Goal: Transaction & Acquisition: Obtain resource

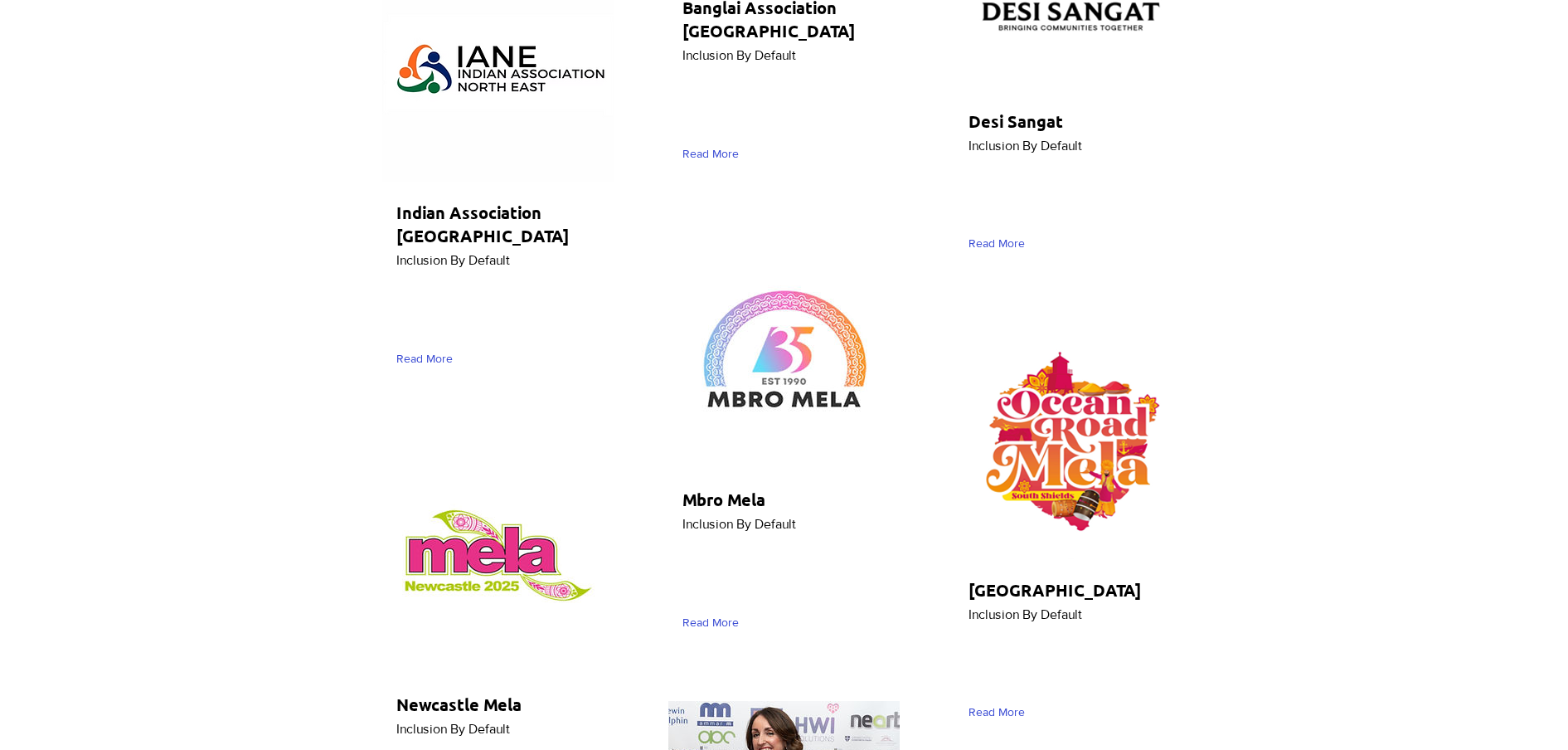
scroll to position [6532, 0]
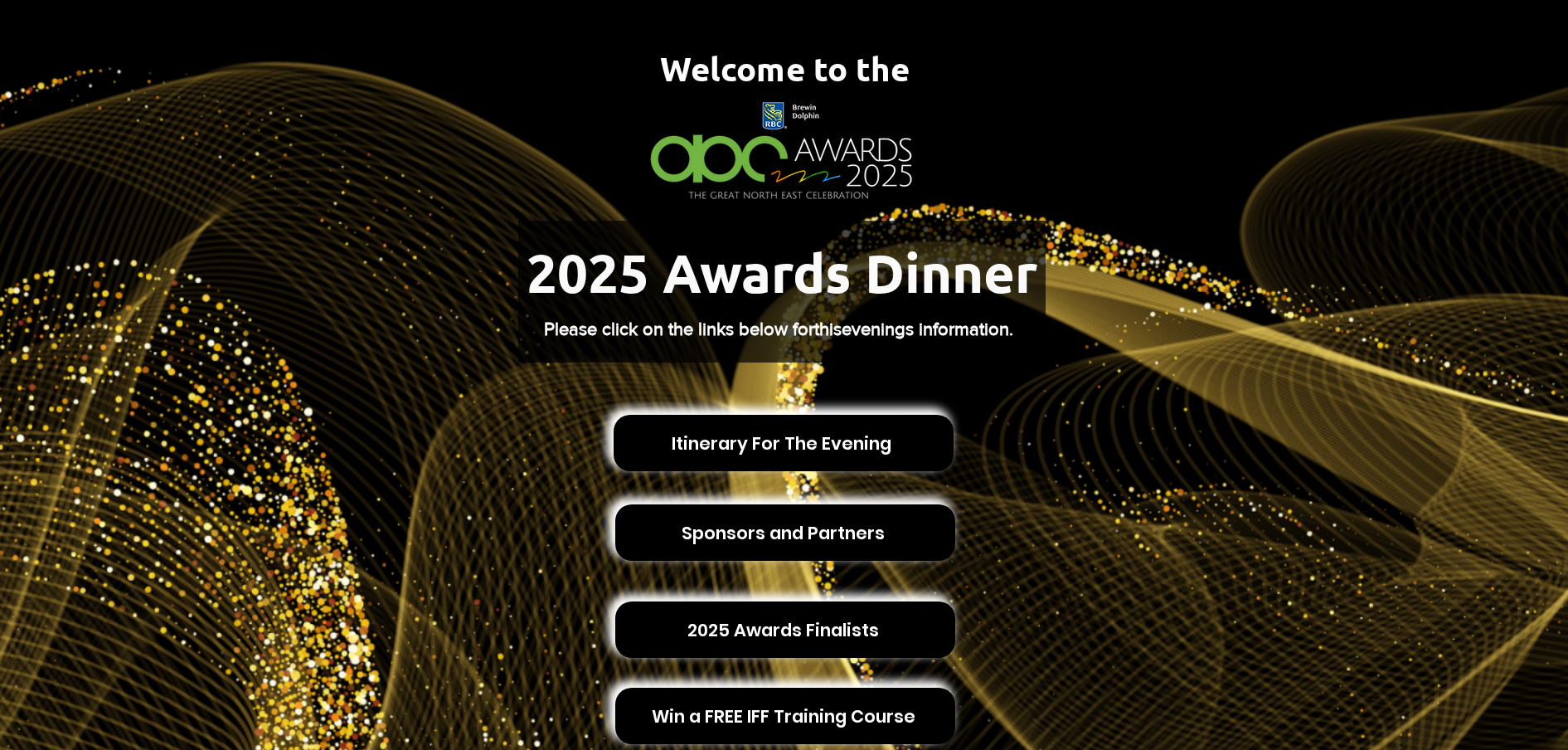
scroll to position [414, 0]
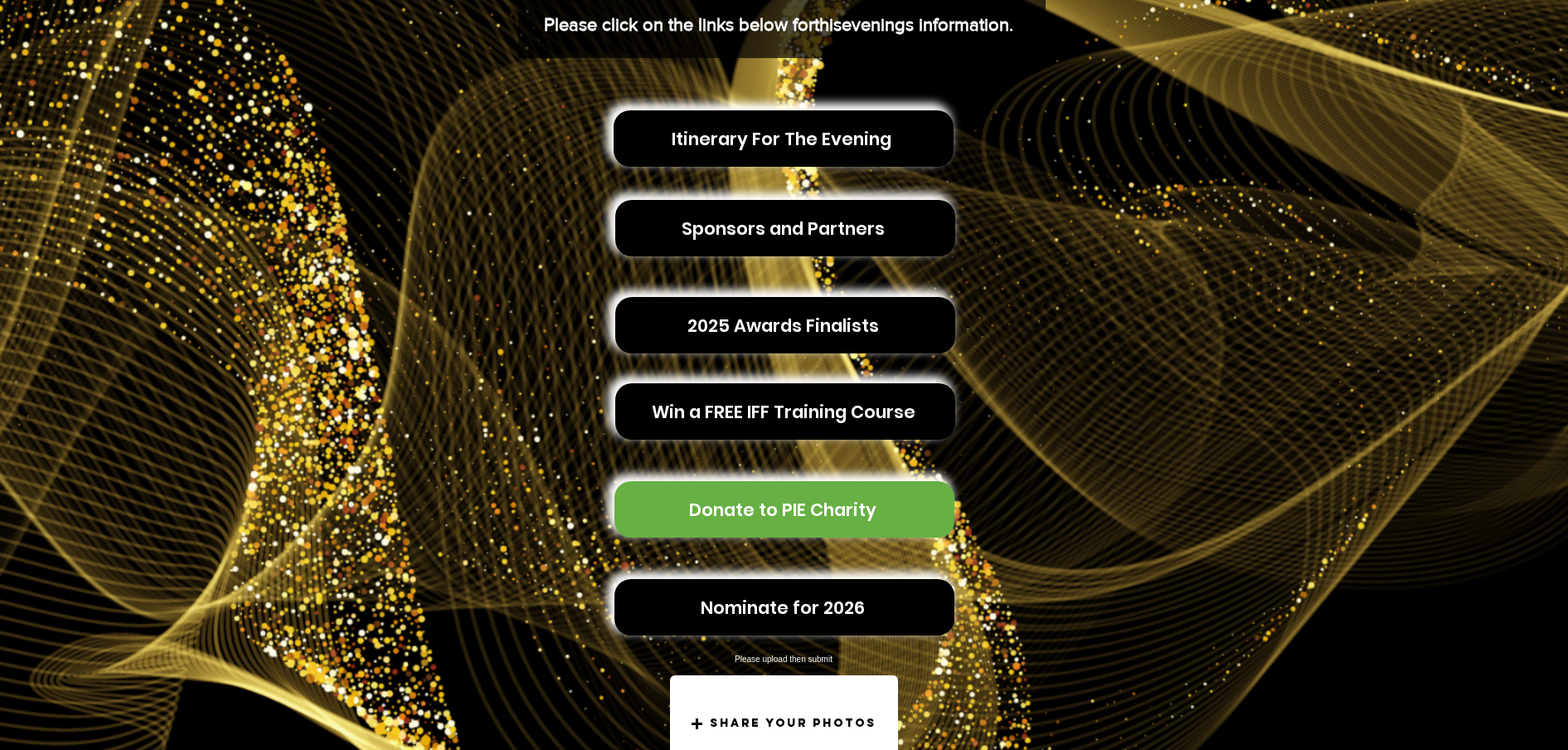
click at [770, 507] on span "Donate to PIE Charity" at bounding box center [783, 509] width 188 height 25
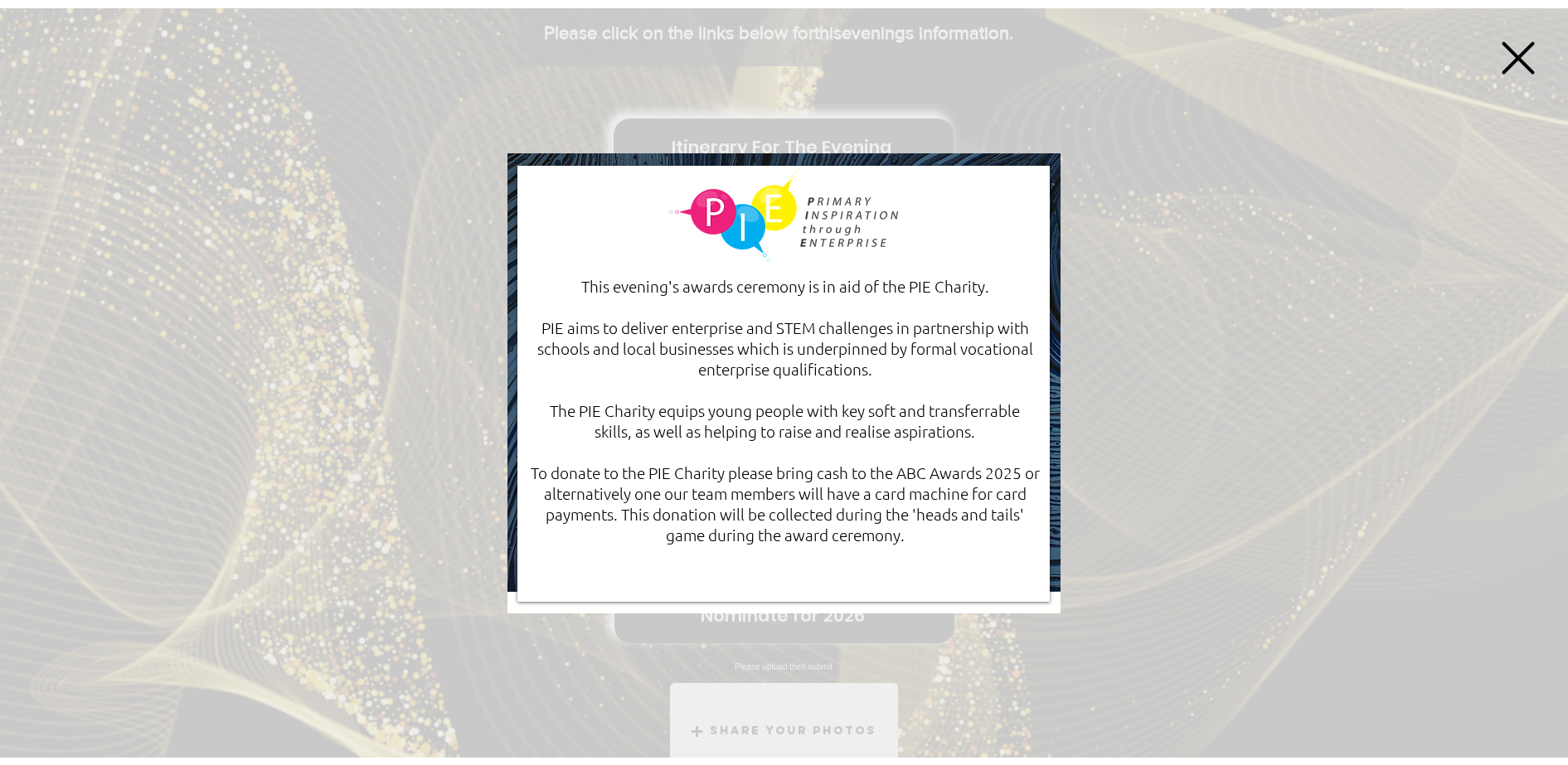
scroll to position [0, 0]
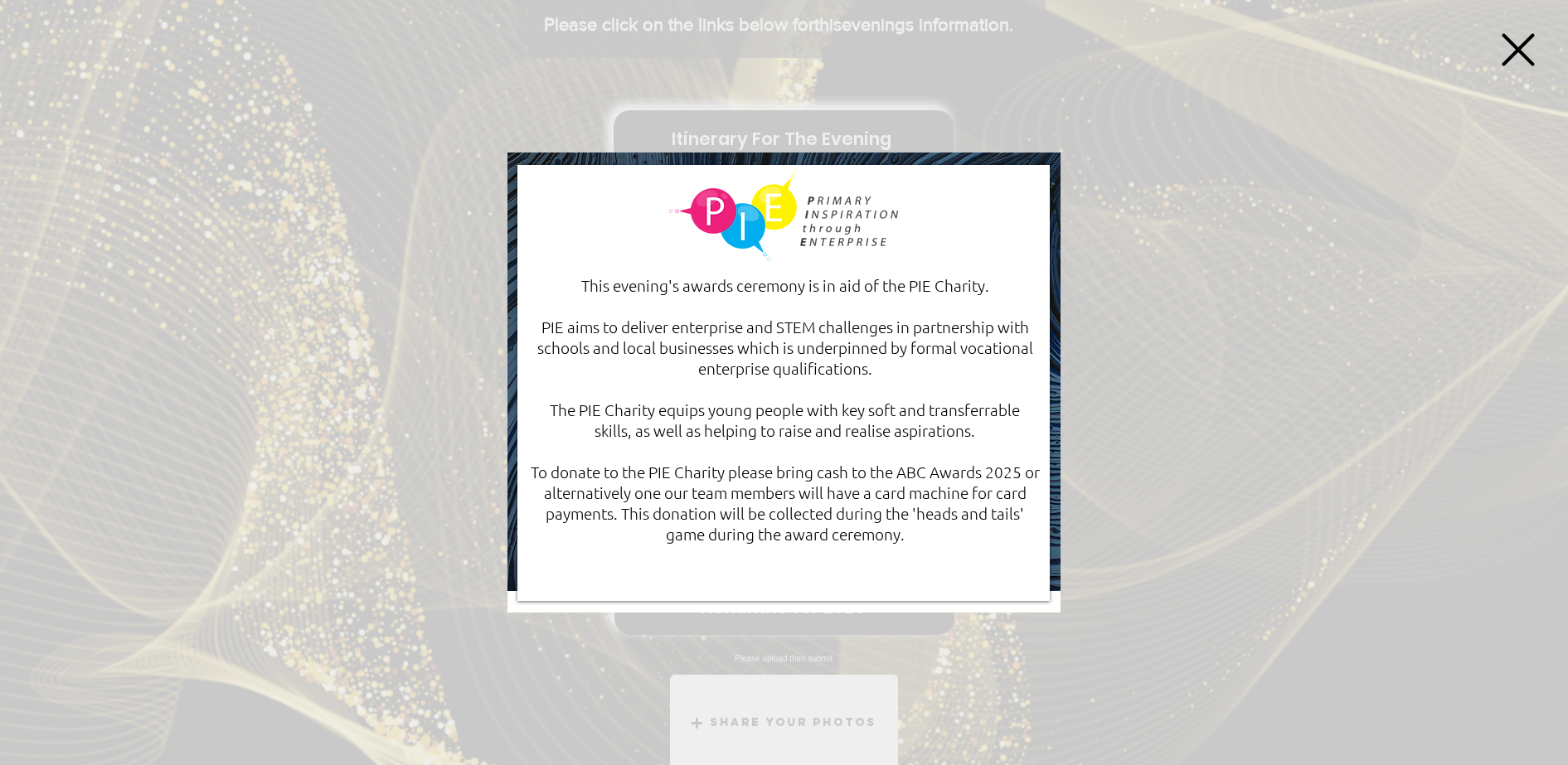
drag, startPoint x: 586, startPoint y: 290, endPoint x: 926, endPoint y: 532, distance: 417.3
click at [926, 532] on div "This evening's awards ceremony is in aid of the PIE Charity. ​ PIE aims to deli…" at bounding box center [784, 410] width 510 height 270
copy div "This evening's awards ceremony is in aid of the PIE Charity. ​ PIE aims to deli…"
